Goal: Task Accomplishment & Management: Manage account settings

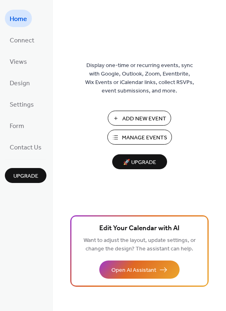
click at [160, 136] on span "Manage Events" at bounding box center [144, 138] width 45 height 8
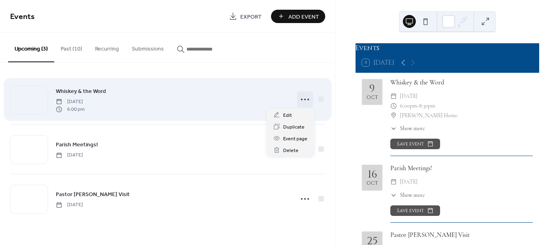
click at [304, 100] on icon at bounding box center [304, 99] width 13 height 13
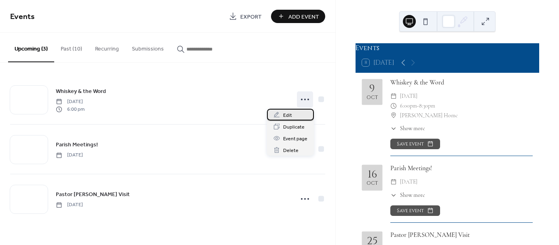
click at [291, 118] on div "Edit" at bounding box center [290, 115] width 47 height 12
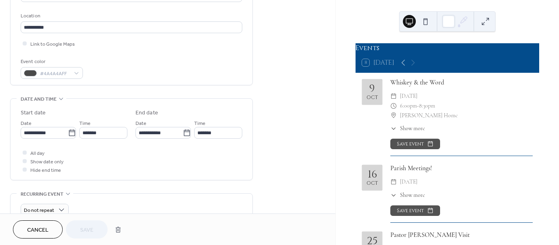
scroll to position [165, 0]
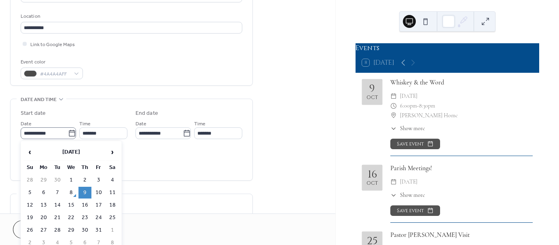
click at [70, 136] on icon at bounding box center [72, 133] width 8 height 8
click at [68, 136] on input "**********" at bounding box center [44, 133] width 47 height 12
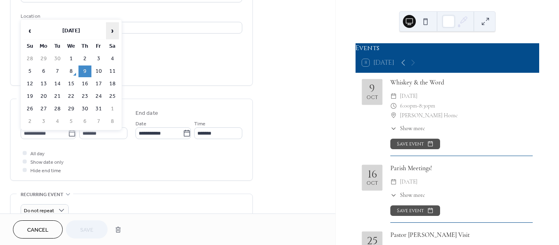
click at [112, 31] on span "›" at bounding box center [112, 31] width 12 height 16
click at [84, 72] on td "6" at bounding box center [84, 71] width 13 height 12
type input "**********"
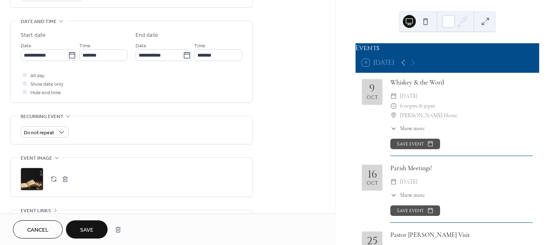
scroll to position [243, 0]
click at [94, 231] on button "Save" at bounding box center [87, 229] width 42 height 18
